Goal: Task Accomplishment & Management: Use online tool/utility

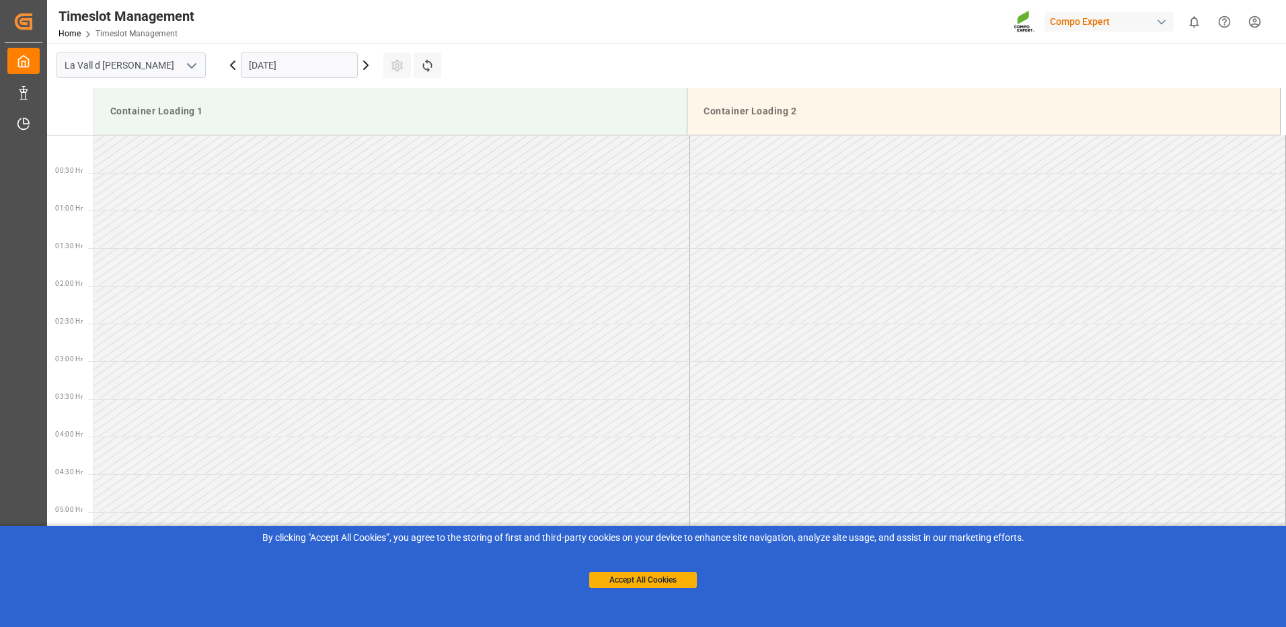
scroll to position [669, 0]
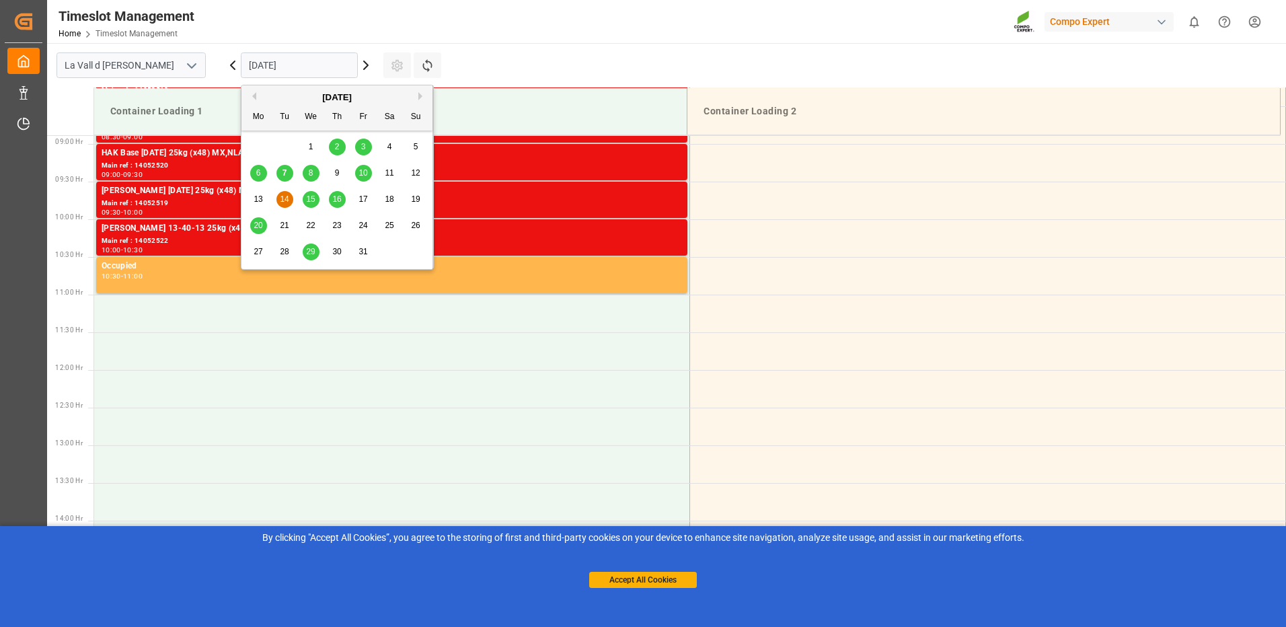
click at [310, 66] on input "14.10.2025" at bounding box center [299, 65] width 117 height 26
click at [315, 175] on div "8" at bounding box center [311, 173] width 17 height 16
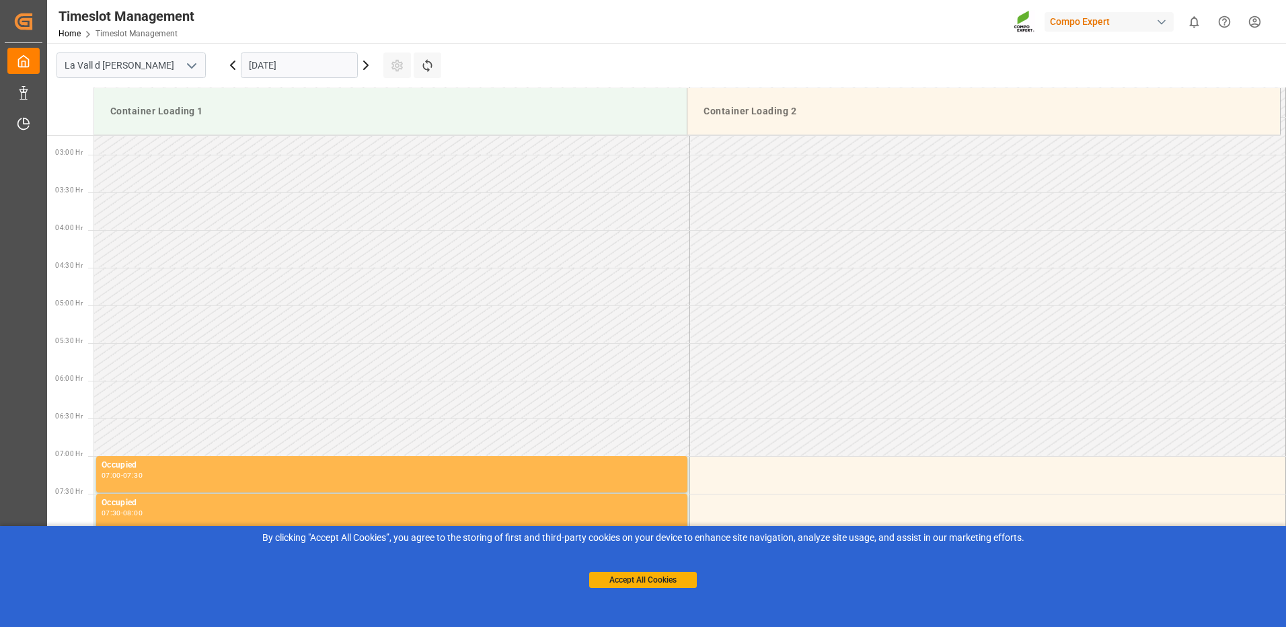
scroll to position [543, 0]
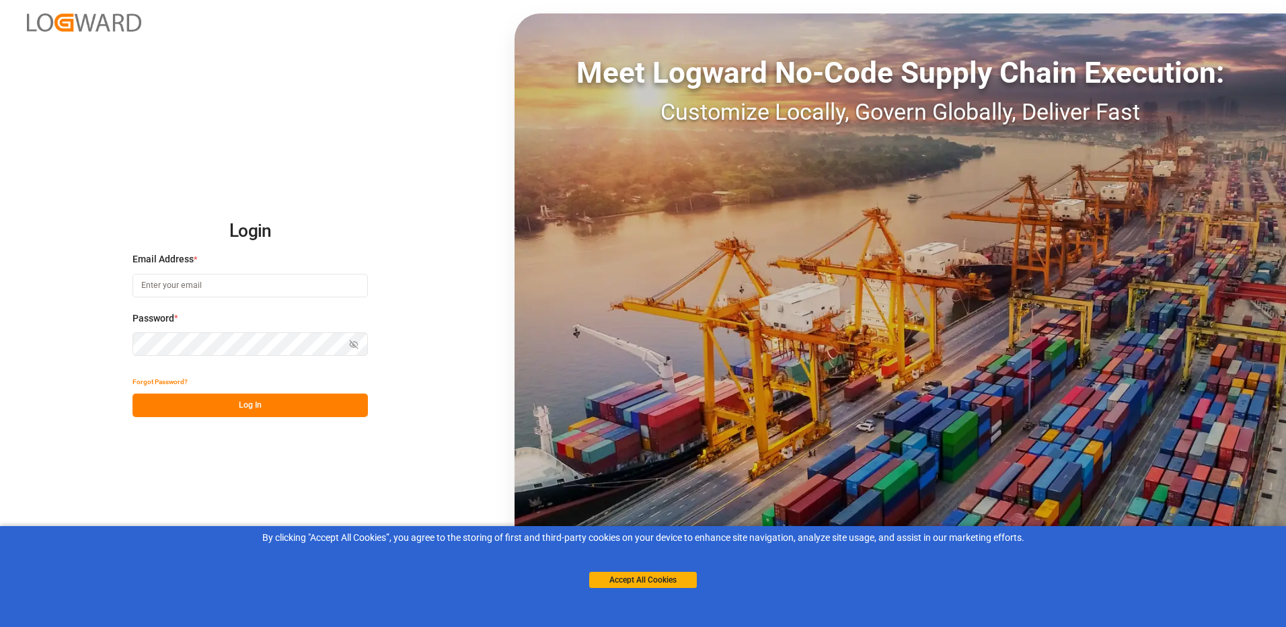
type input "[EMAIL_ADDRESS][DOMAIN_NAME]"
click at [236, 416] on button "Log In" at bounding box center [250, 405] width 235 height 24
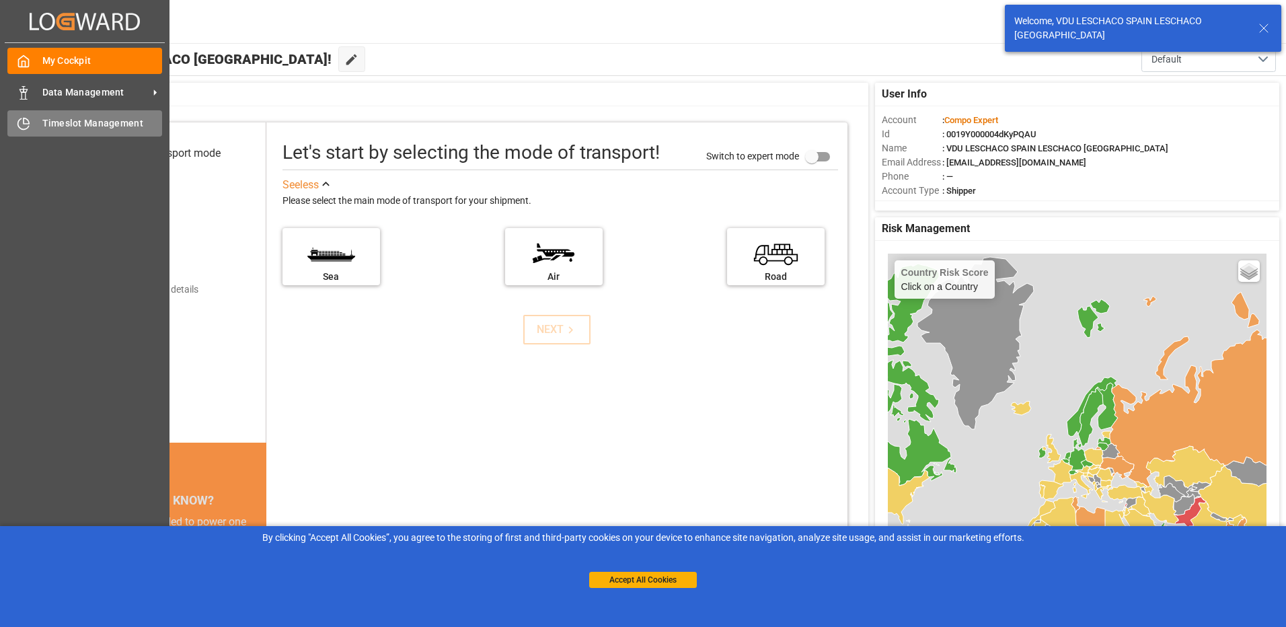
click at [104, 121] on span "Timeslot Management" at bounding box center [102, 123] width 120 height 14
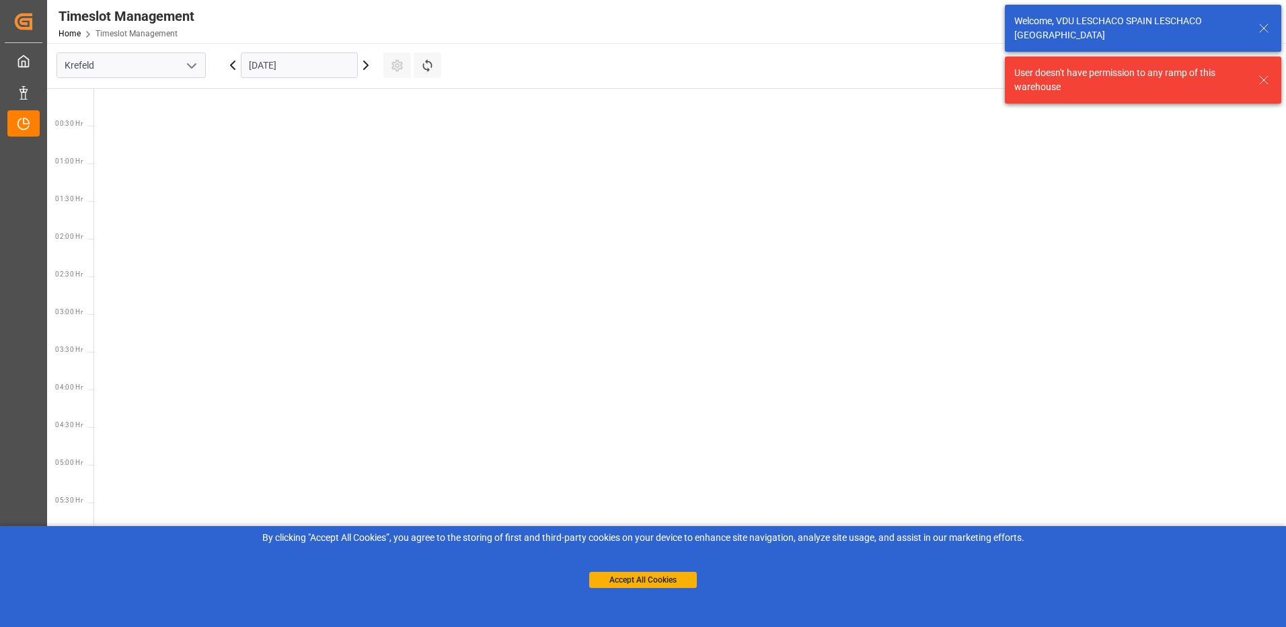
scroll to position [698, 0]
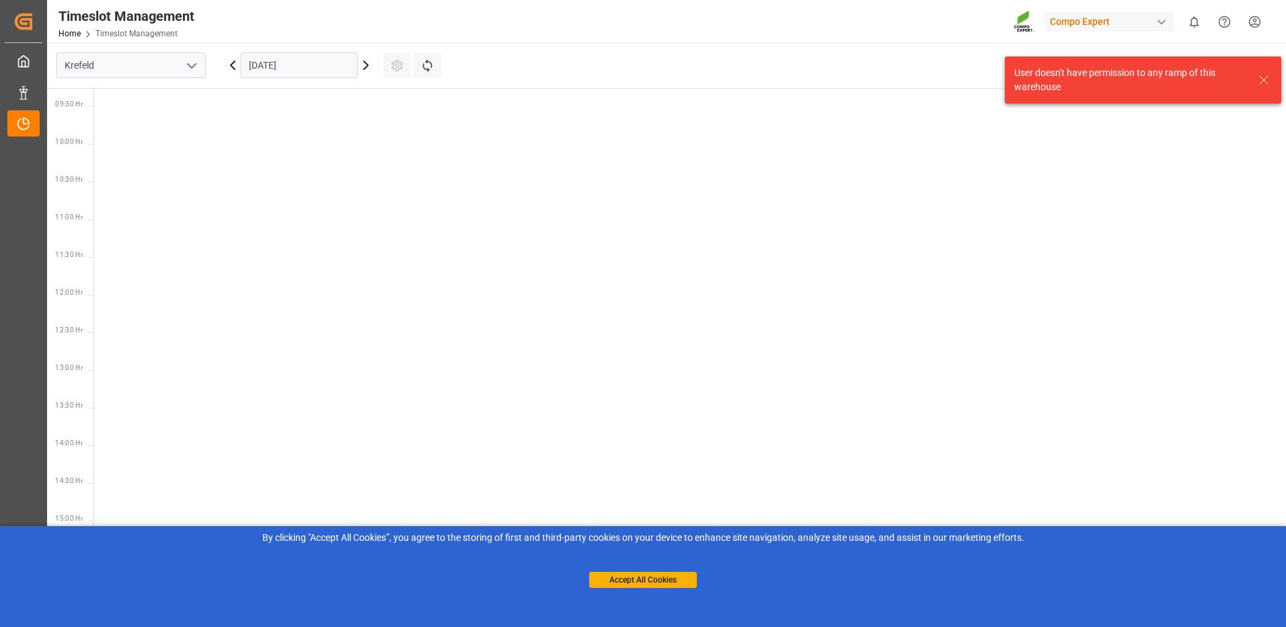
click at [185, 65] on icon "open menu" at bounding box center [192, 66] width 16 height 16
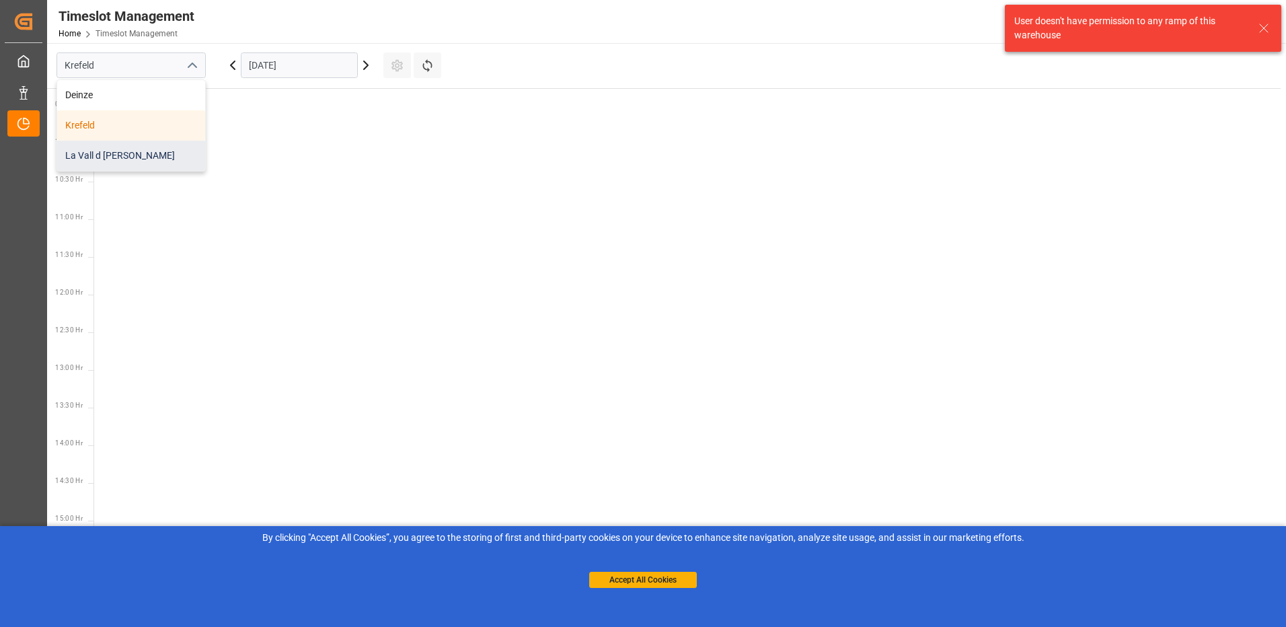
click at [104, 161] on div "La Vall d [PERSON_NAME]" at bounding box center [131, 156] width 148 height 30
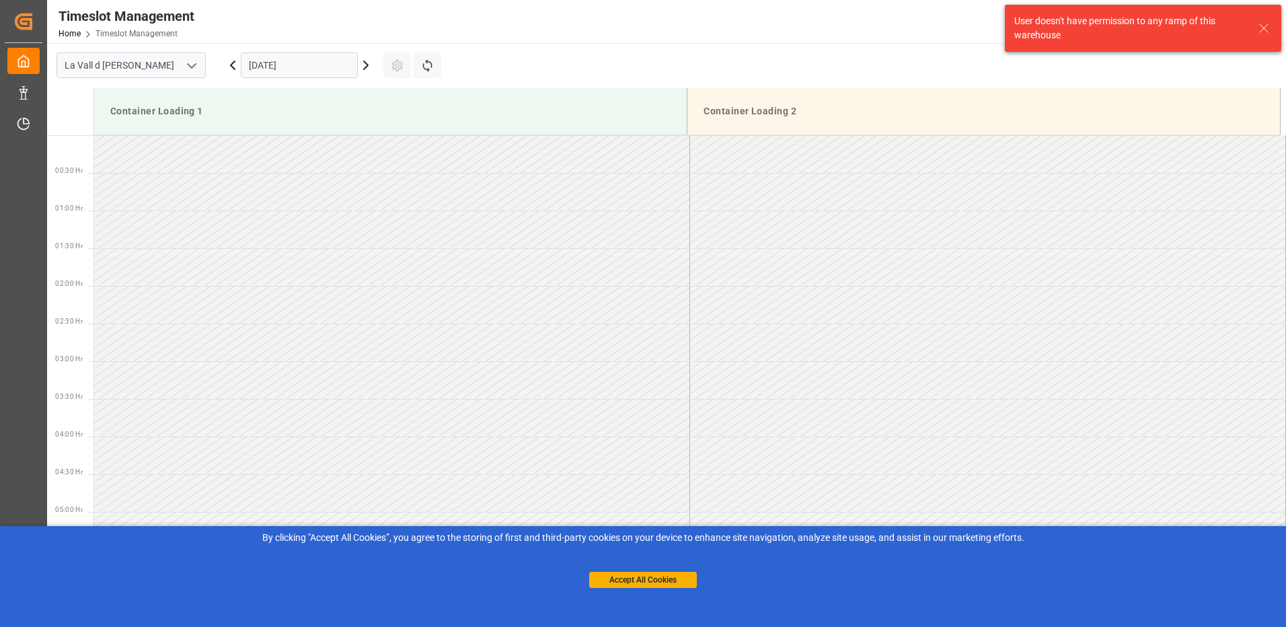
scroll to position [745, 0]
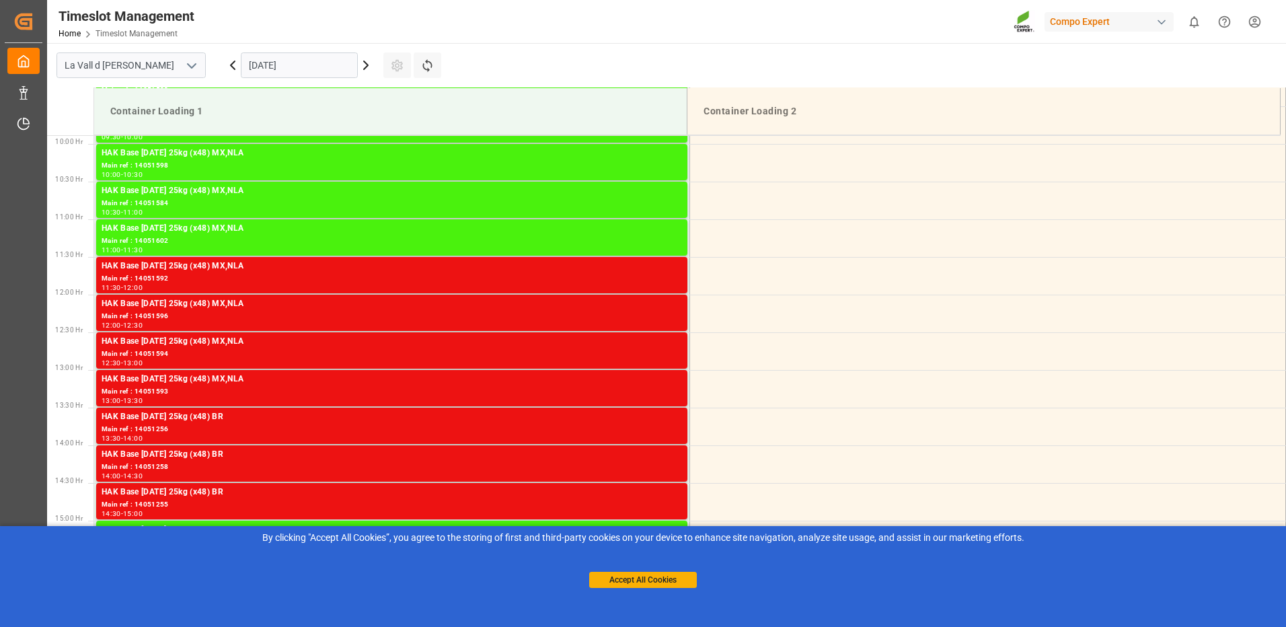
click at [315, 63] on input "[DATE]" at bounding box center [299, 65] width 117 height 26
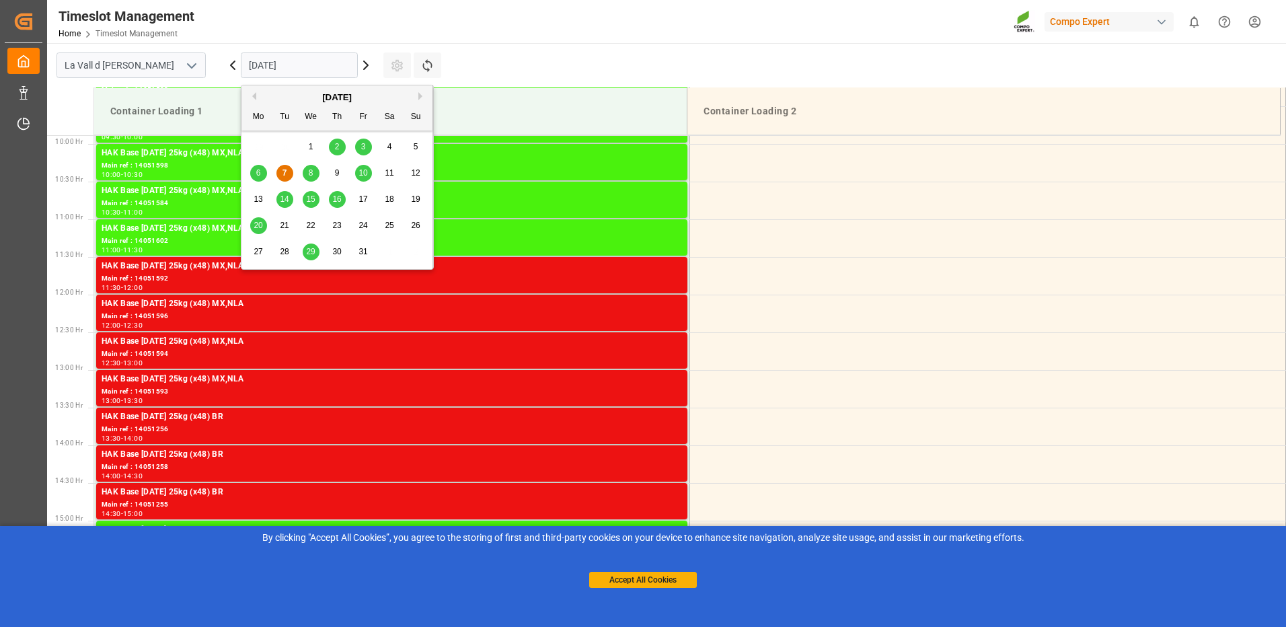
click at [311, 192] on div "15" at bounding box center [311, 200] width 17 height 16
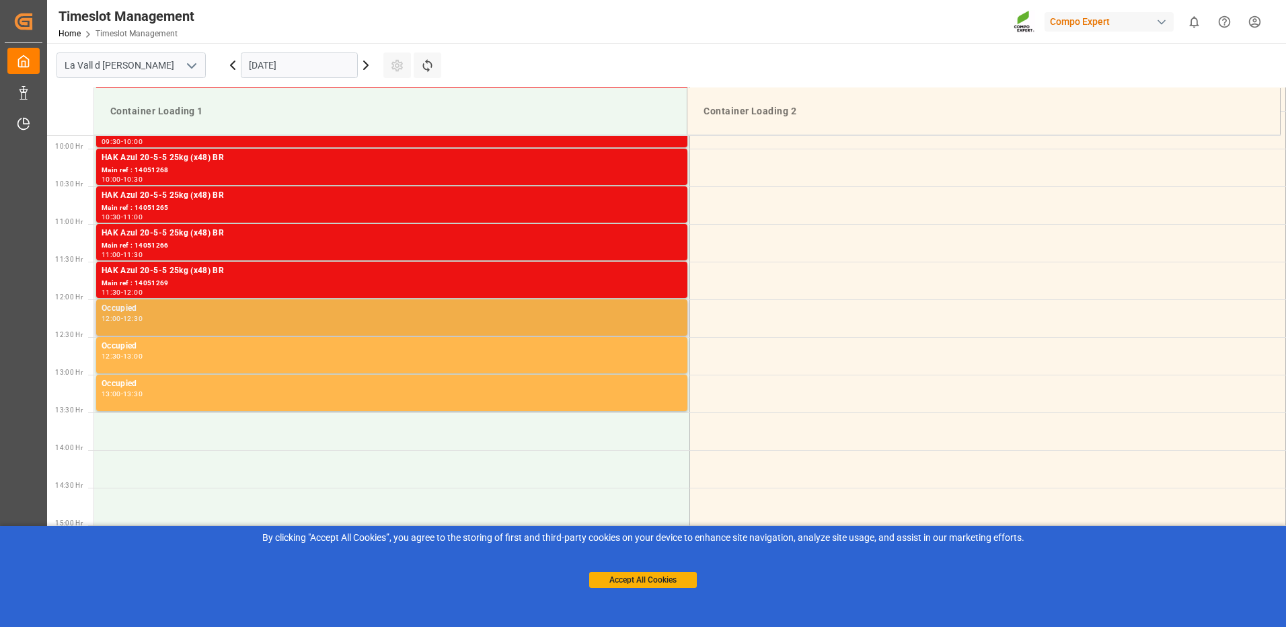
scroll to position [538, 0]
